Goal: Navigation & Orientation: Find specific page/section

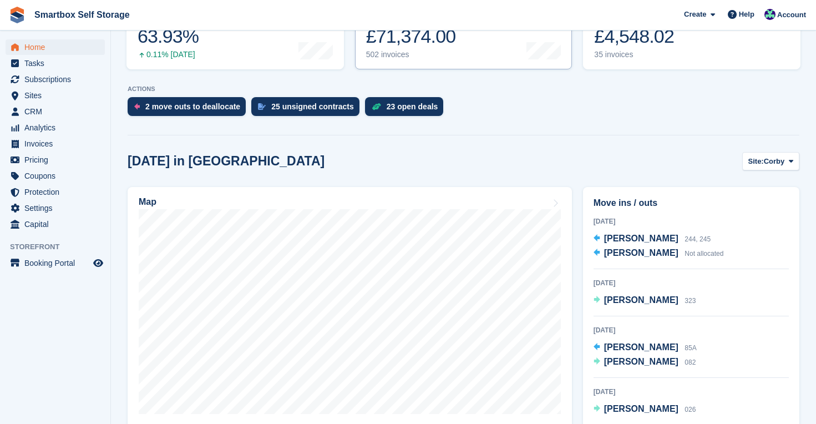
scroll to position [178, 0]
click at [773, 161] on span "Corby" at bounding box center [774, 160] width 21 height 11
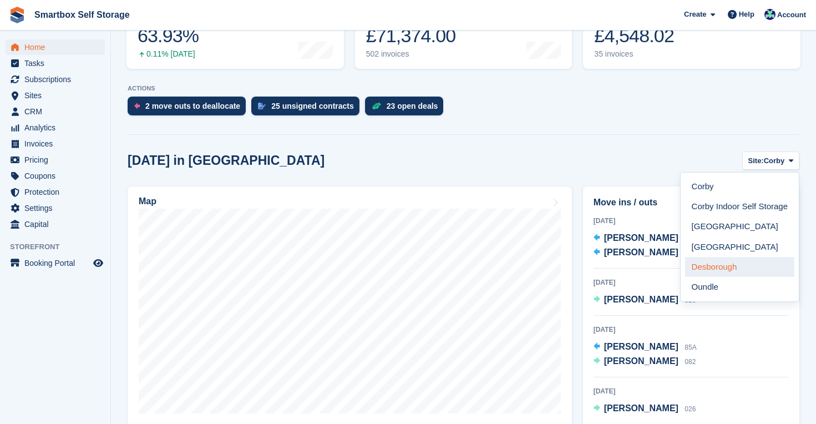
click at [758, 271] on link "Desborough" at bounding box center [739, 267] width 109 height 20
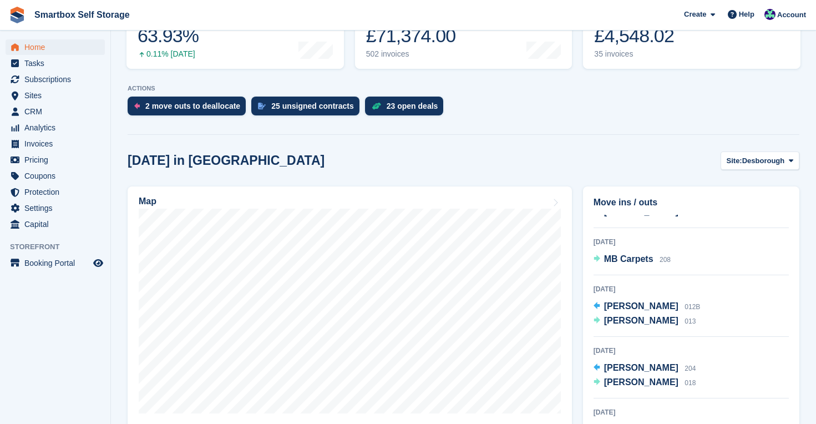
scroll to position [44, 0]
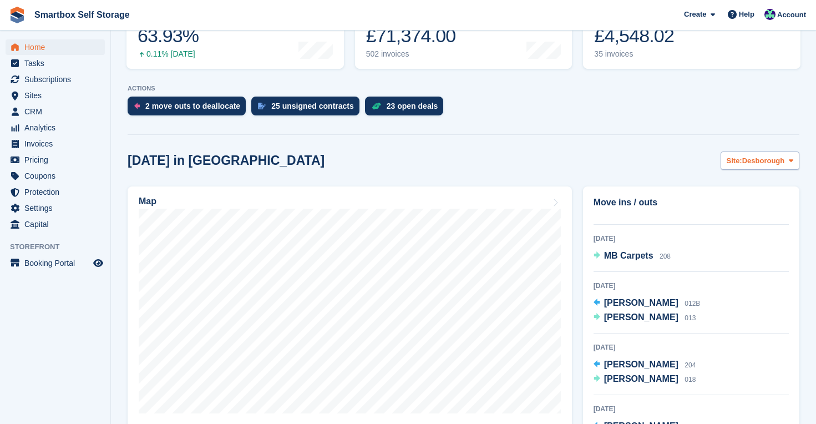
click at [789, 159] on icon at bounding box center [791, 160] width 4 height 7
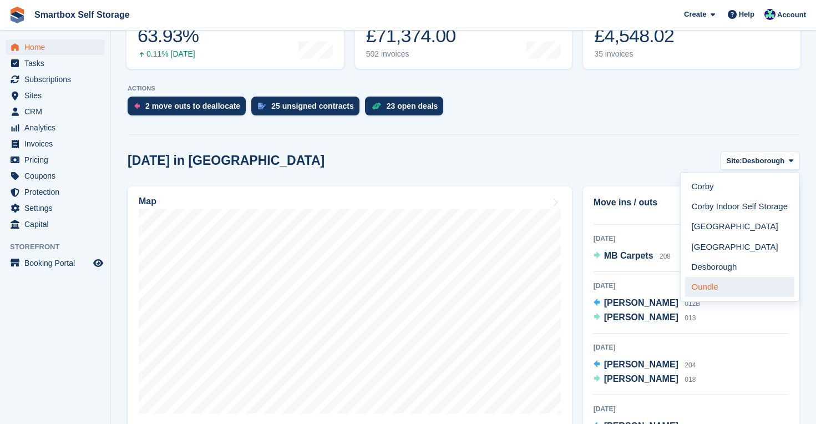
click at [776, 288] on link "Oundle" at bounding box center [739, 287] width 109 height 20
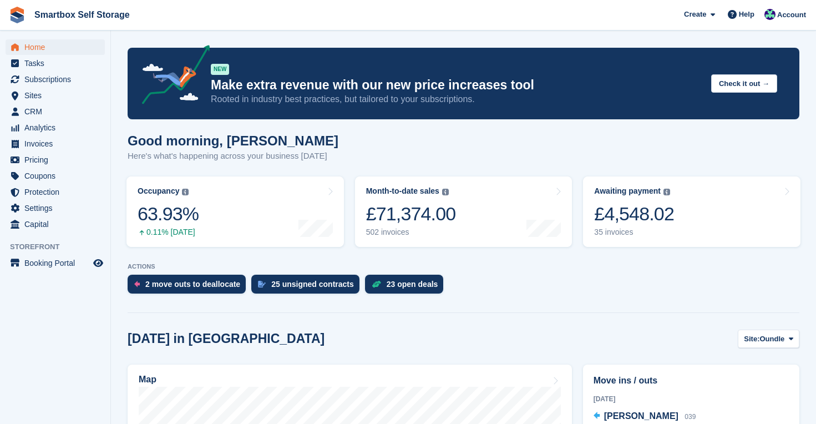
scroll to position [0, 0]
click at [37, 44] on span "Home" at bounding box center [57, 47] width 67 height 16
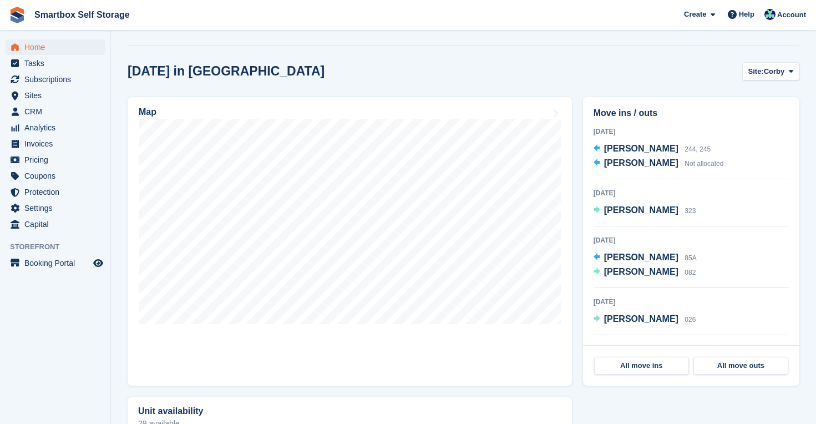
scroll to position [230, 0]
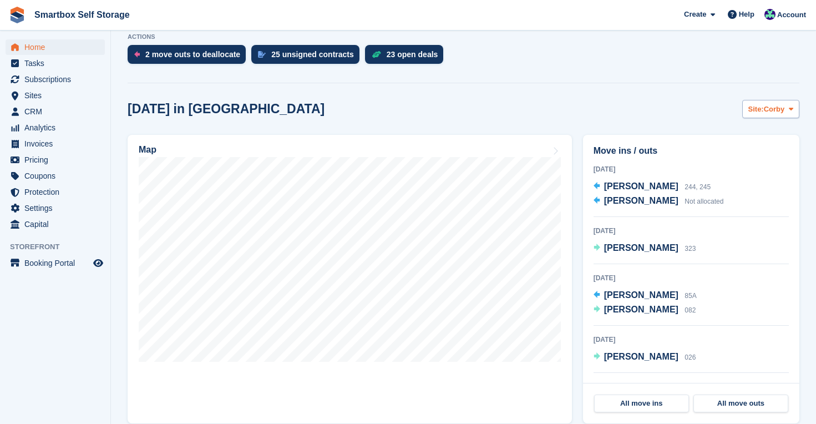
click at [768, 105] on span "Corby" at bounding box center [774, 109] width 21 height 11
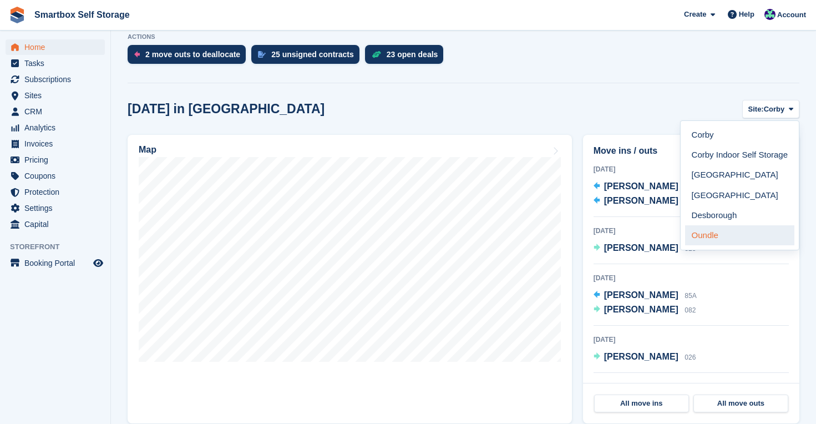
click at [749, 230] on link "Oundle" at bounding box center [739, 235] width 109 height 20
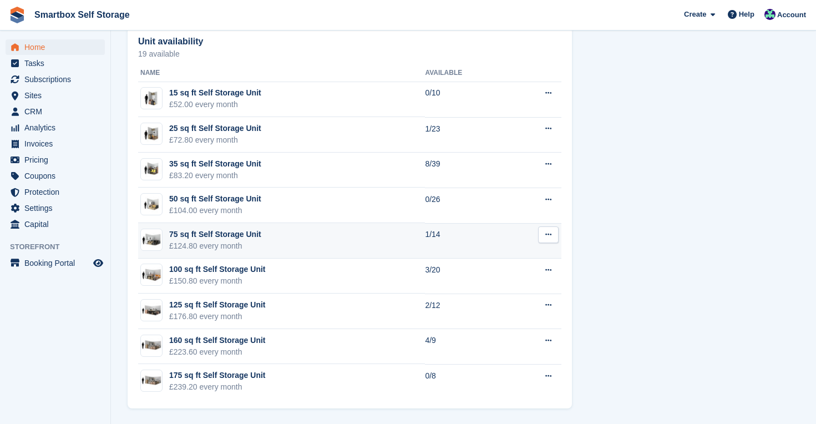
scroll to position [637, 0]
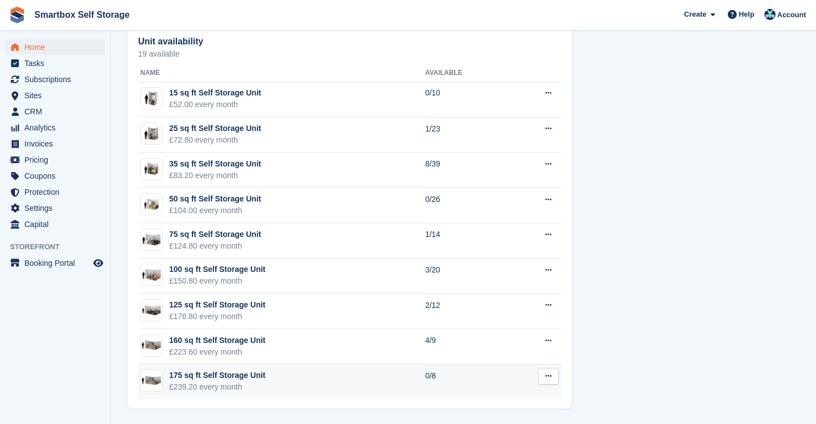
click at [399, 384] on td "175 sq ft Self Storage Unit £239.20 every month" at bounding box center [281, 381] width 287 height 35
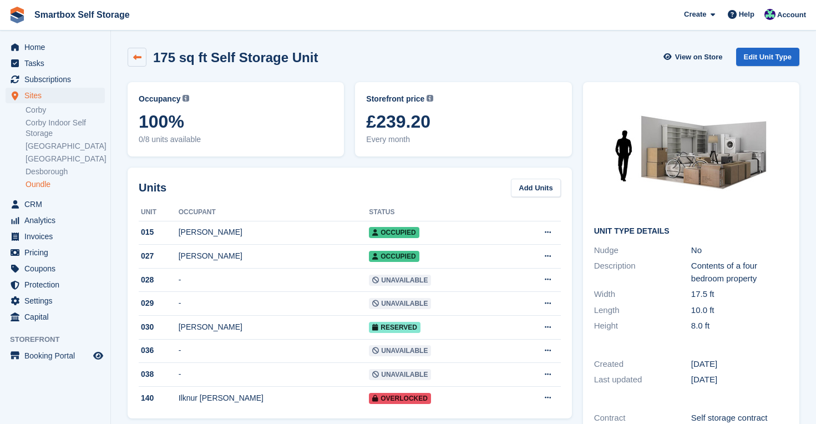
click at [141, 62] on link at bounding box center [137, 57] width 19 height 19
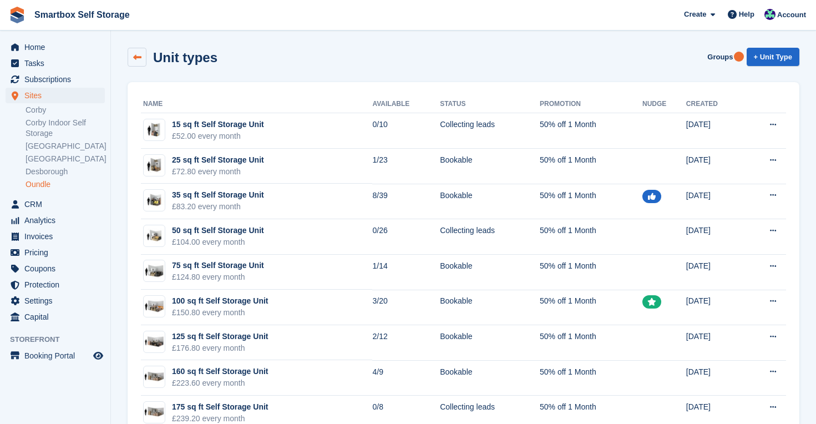
click at [139, 59] on icon at bounding box center [137, 57] width 8 height 8
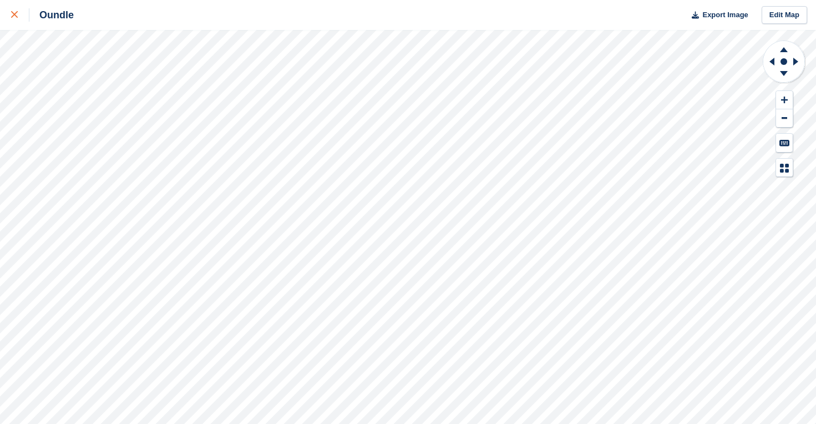
click at [12, 15] on icon at bounding box center [14, 14] width 7 height 7
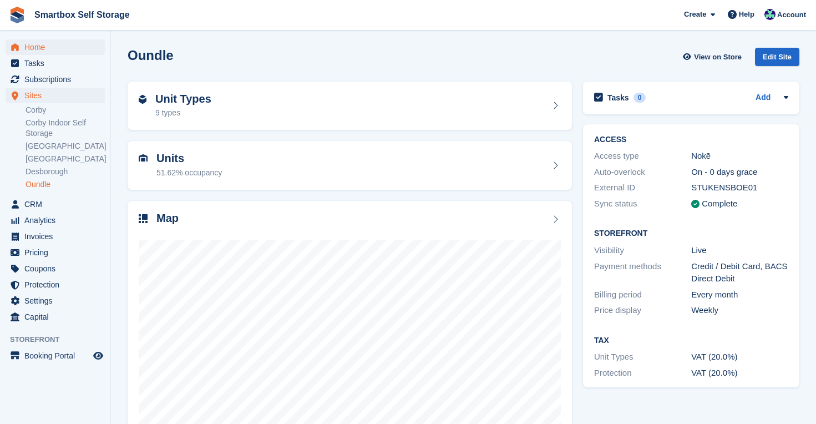
click at [29, 44] on span "Home" at bounding box center [57, 47] width 67 height 16
